Goal: Task Accomplishment & Management: Use online tool/utility

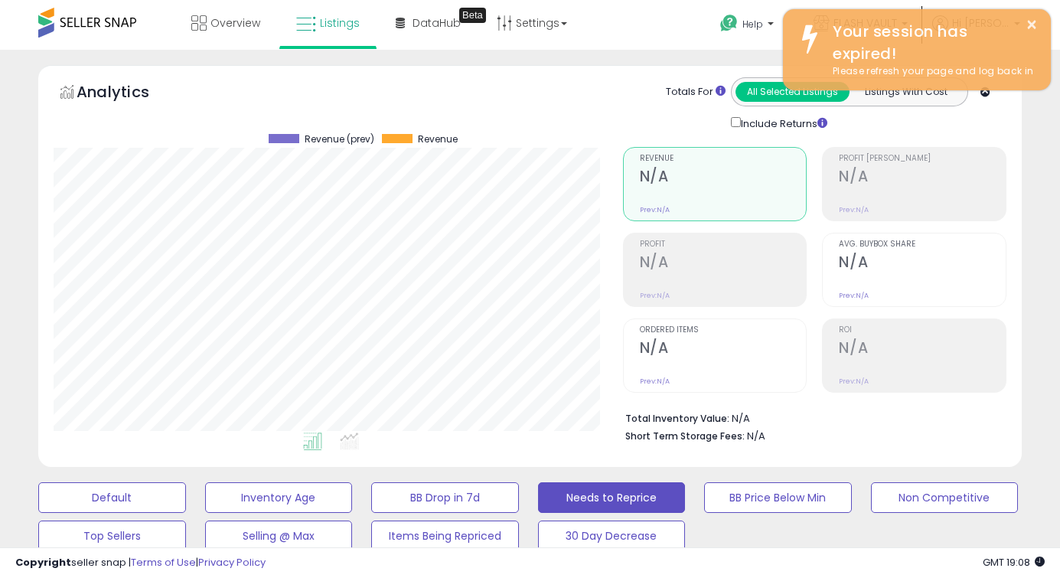
select select "**"
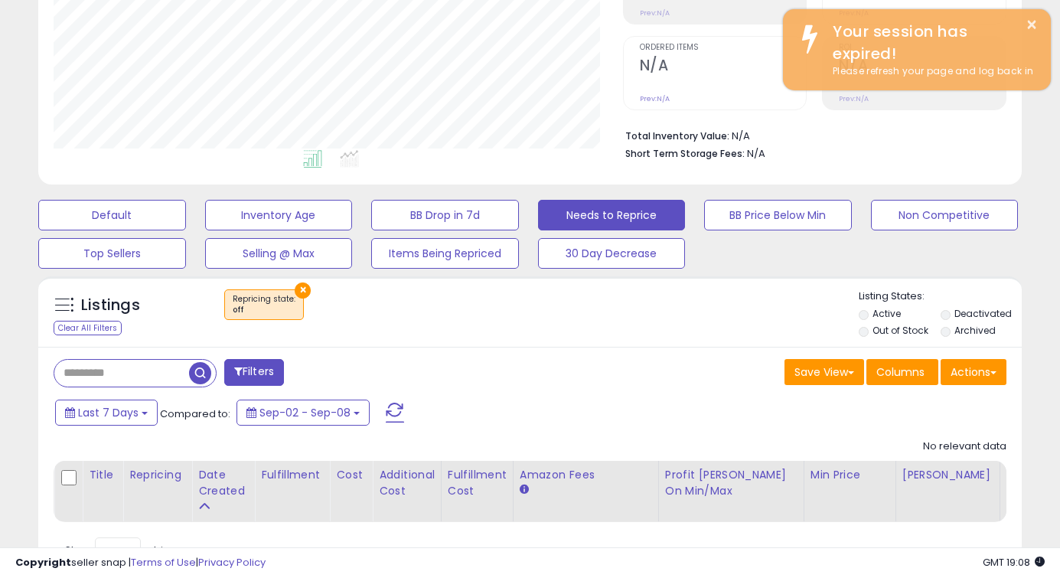
scroll to position [314, 569]
